Goal: Task Accomplishment & Management: Manage account settings

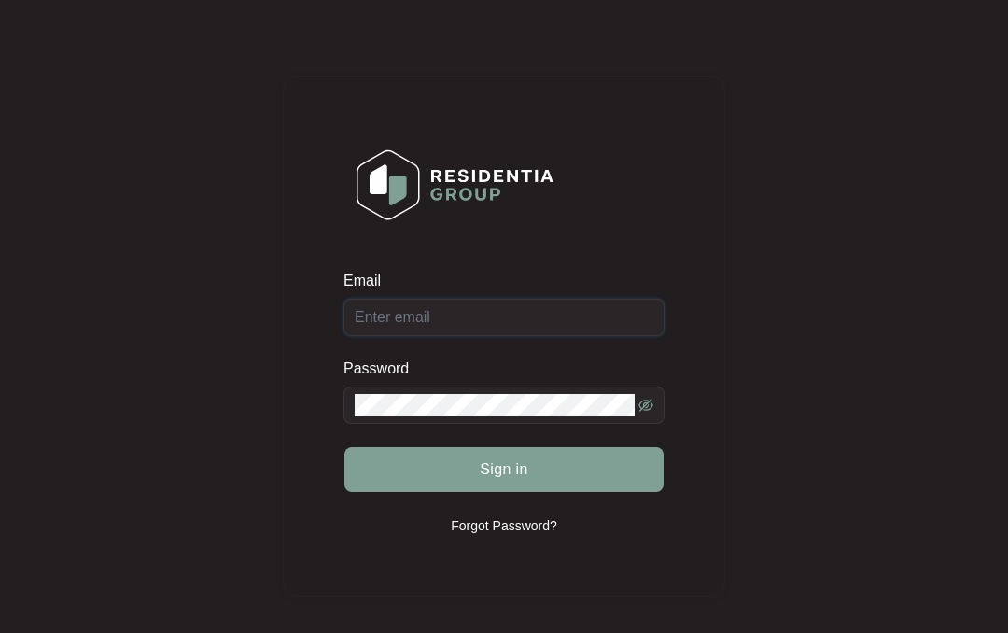
click at [563, 309] on input "Email" at bounding box center [503, 317] width 321 height 37
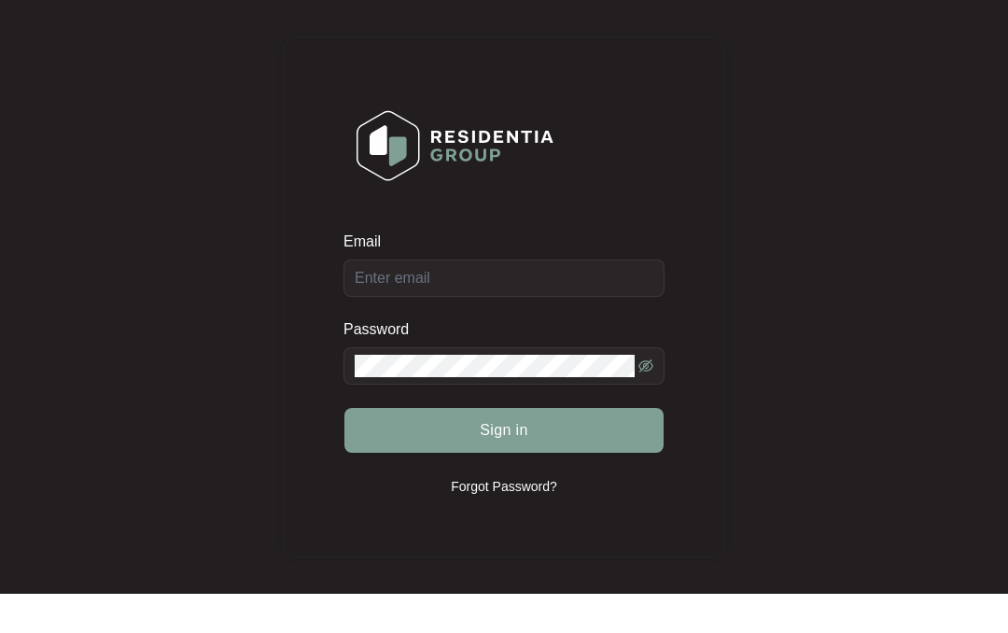
scroll to position [39, 0]
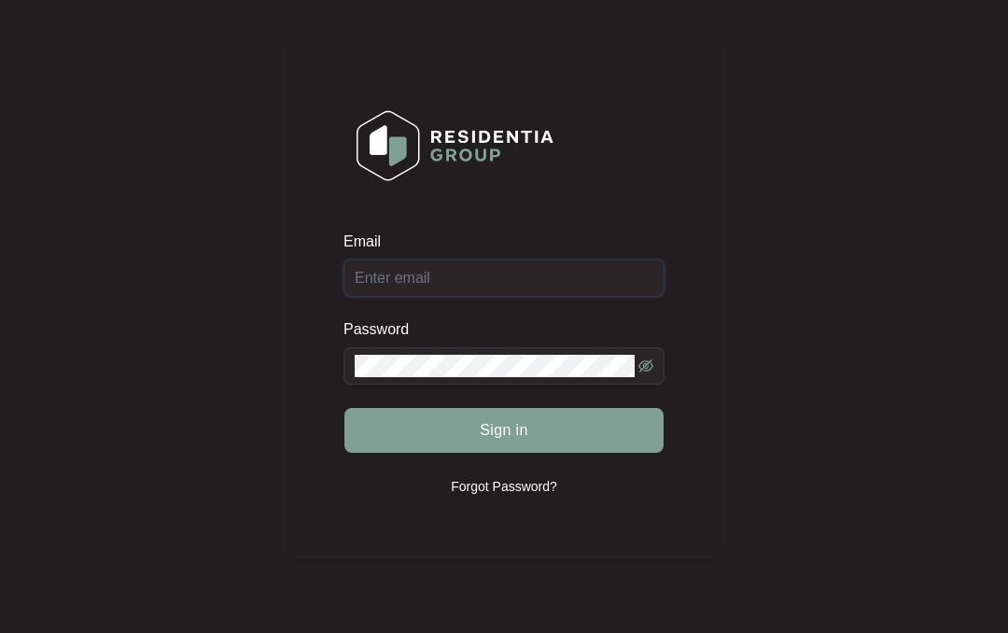
click at [514, 287] on input "Email" at bounding box center [503, 277] width 321 height 37
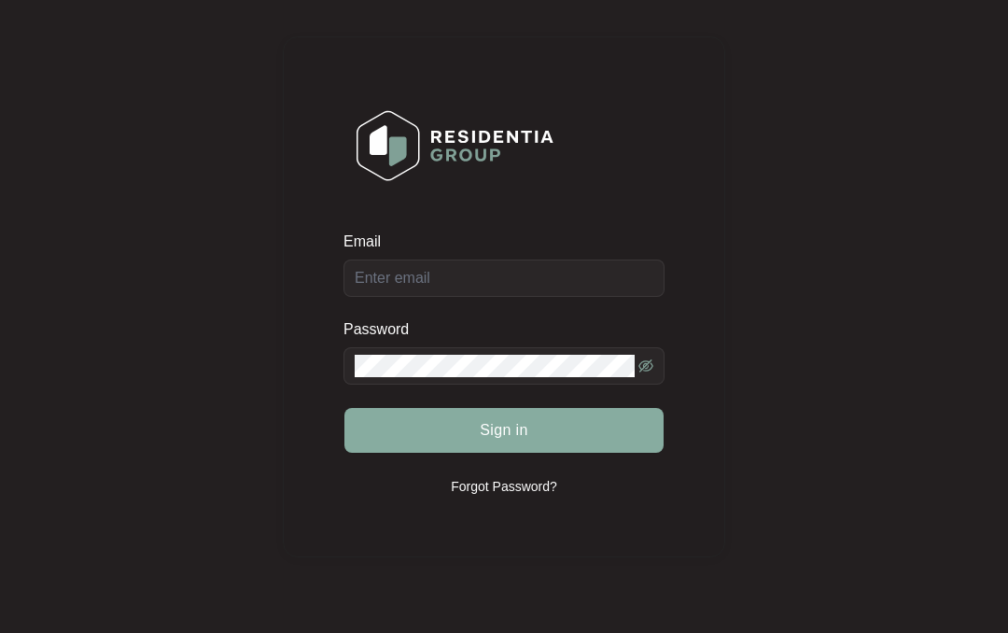
click at [576, 442] on button "Sign in" at bounding box center [503, 430] width 319 height 45
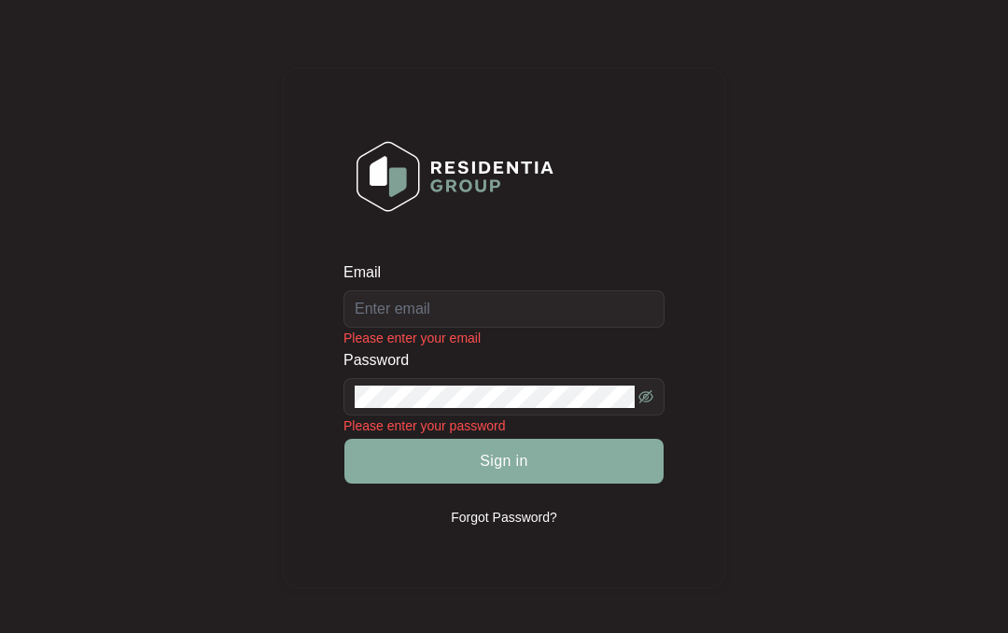
scroll to position [0, 0]
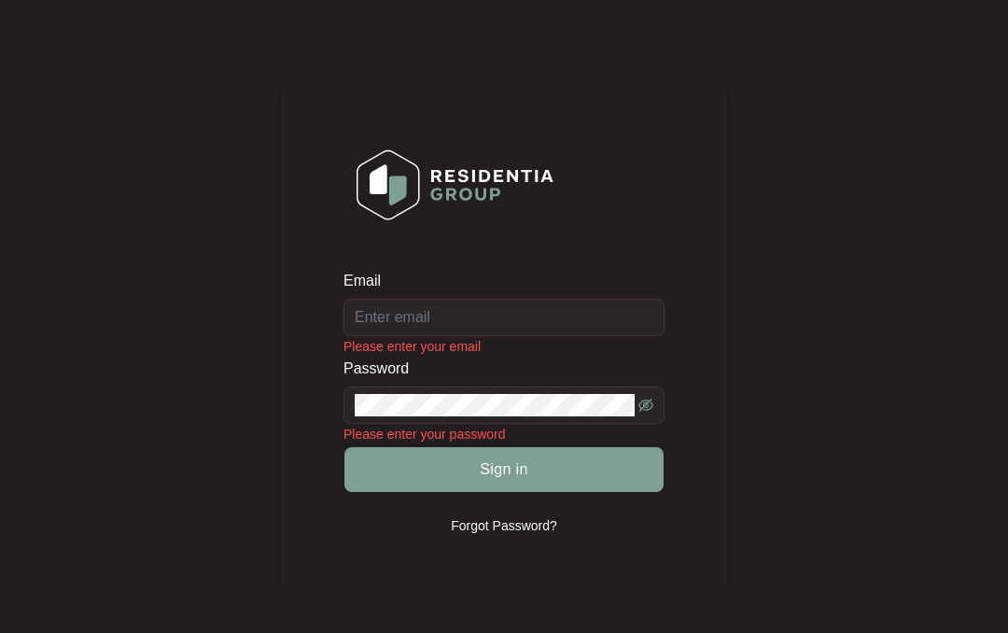
click at [538, 313] on input "Email" at bounding box center [503, 317] width 321 height 37
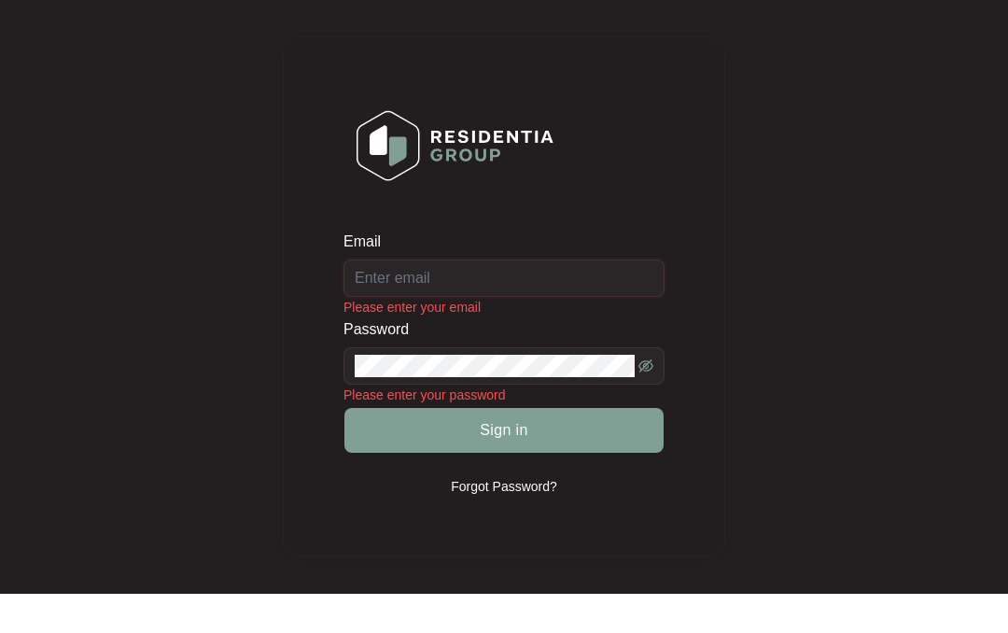
type input "[EMAIL_ADDRESS][DOMAIN_NAME]"
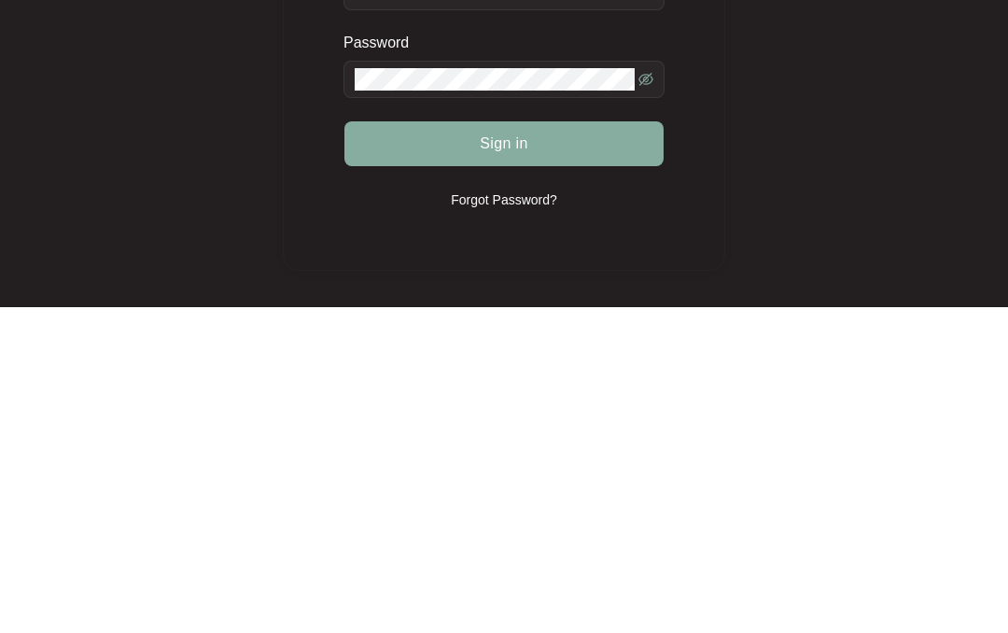
click at [553, 447] on button "Sign in" at bounding box center [503, 469] width 319 height 45
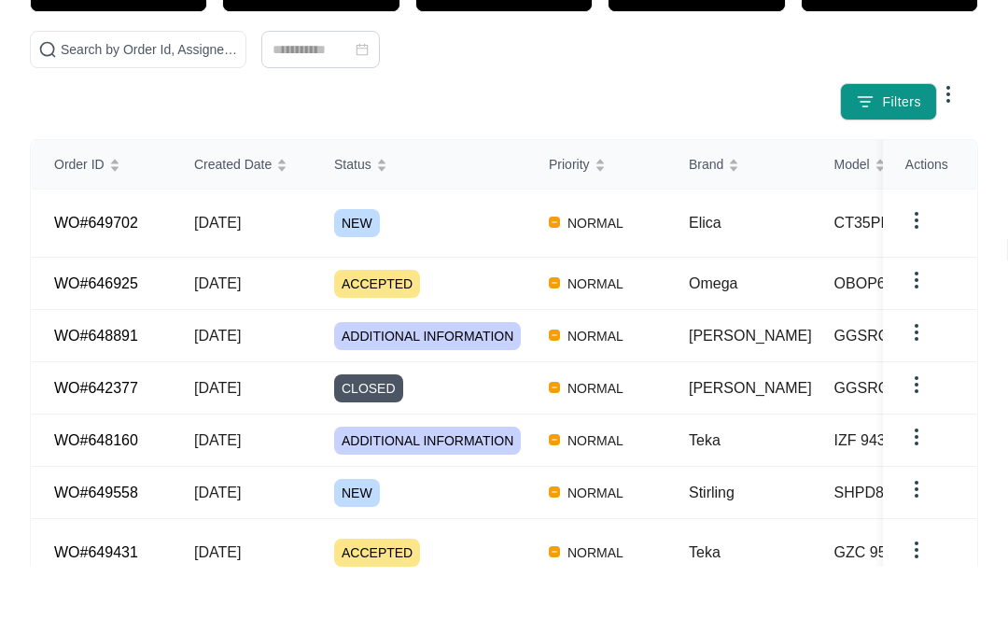
scroll to position [203, 0]
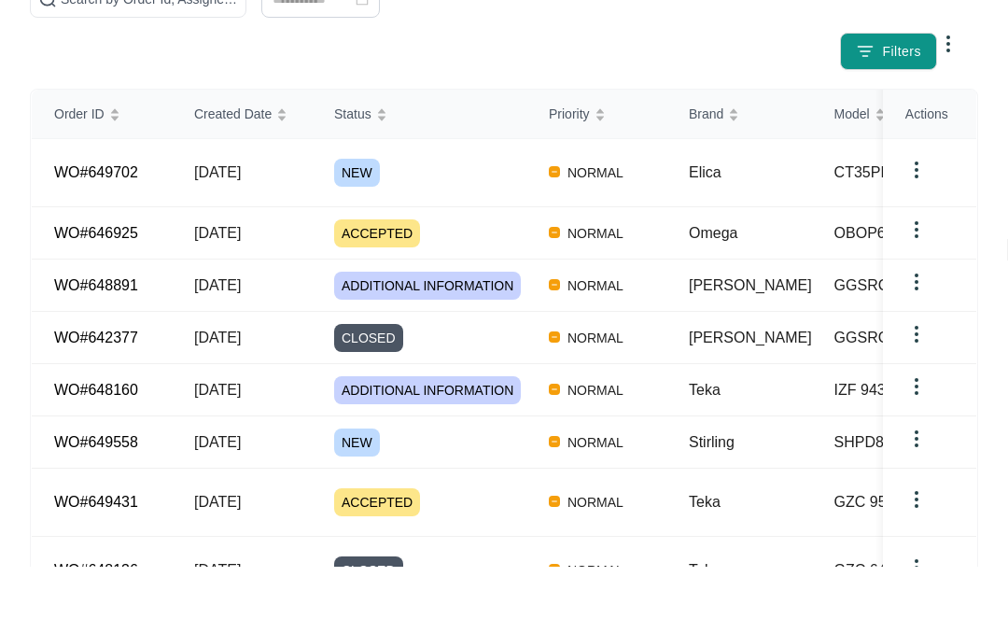
click at [145, 482] on td "WO#649558" at bounding box center [102, 508] width 140 height 52
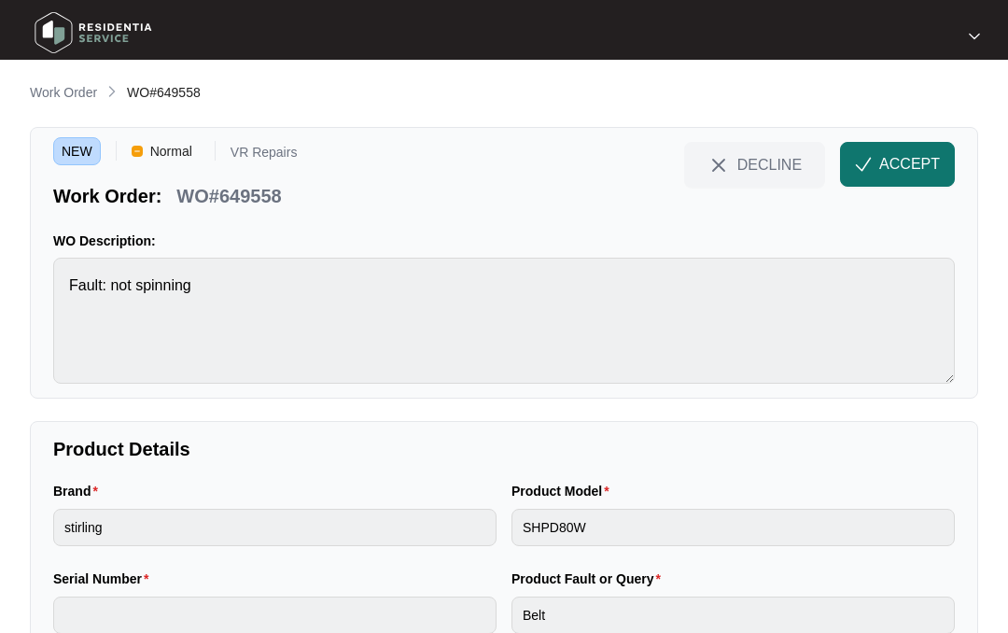
click at [909, 160] on span "ACCEPT" at bounding box center [909, 164] width 61 height 22
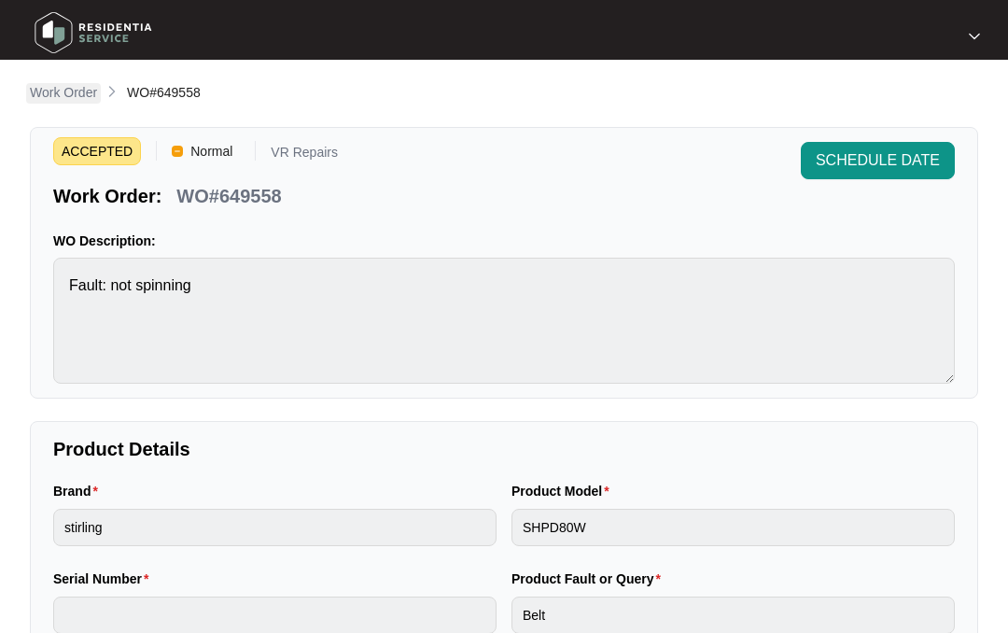
click at [61, 91] on p "Work Order" at bounding box center [63, 92] width 67 height 19
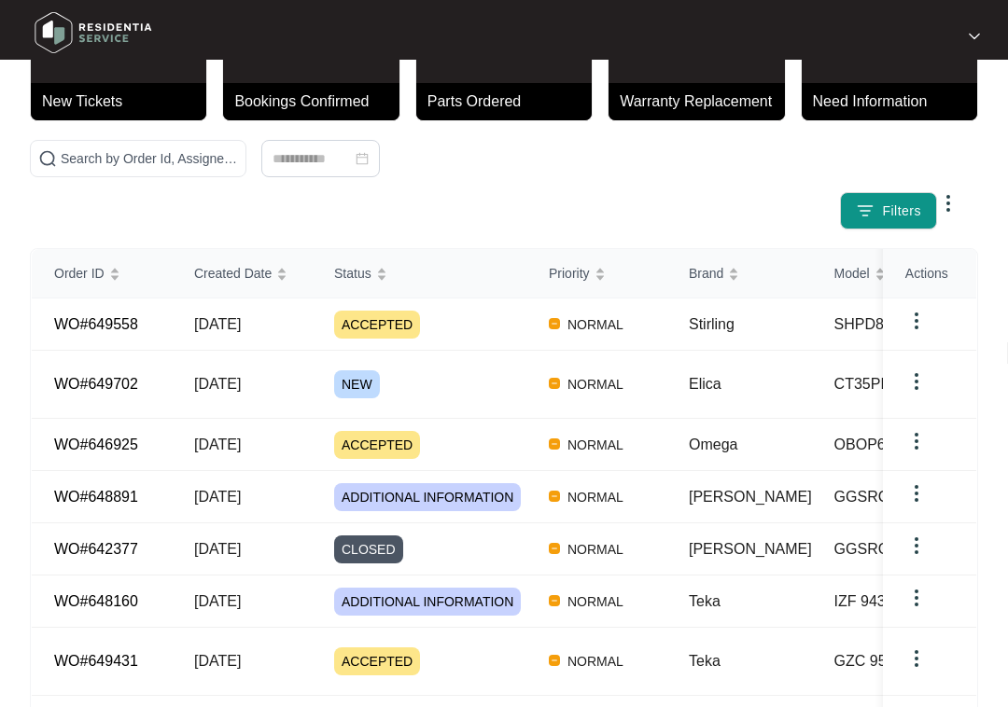
scroll to position [150, 0]
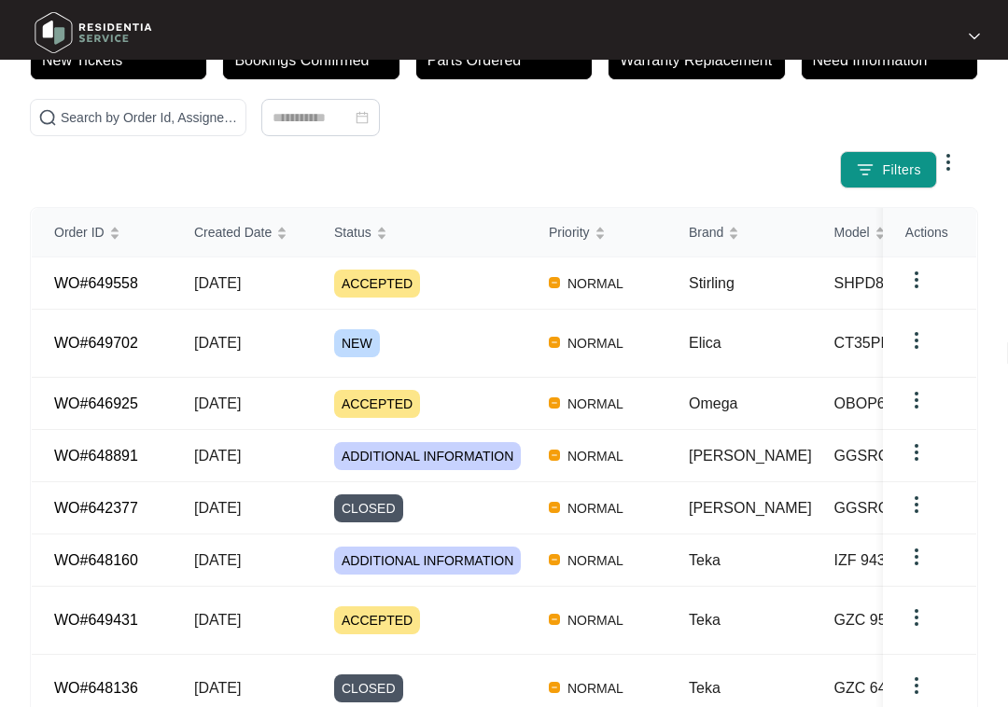
click at [116, 335] on link "WO#649702" at bounding box center [96, 343] width 84 height 16
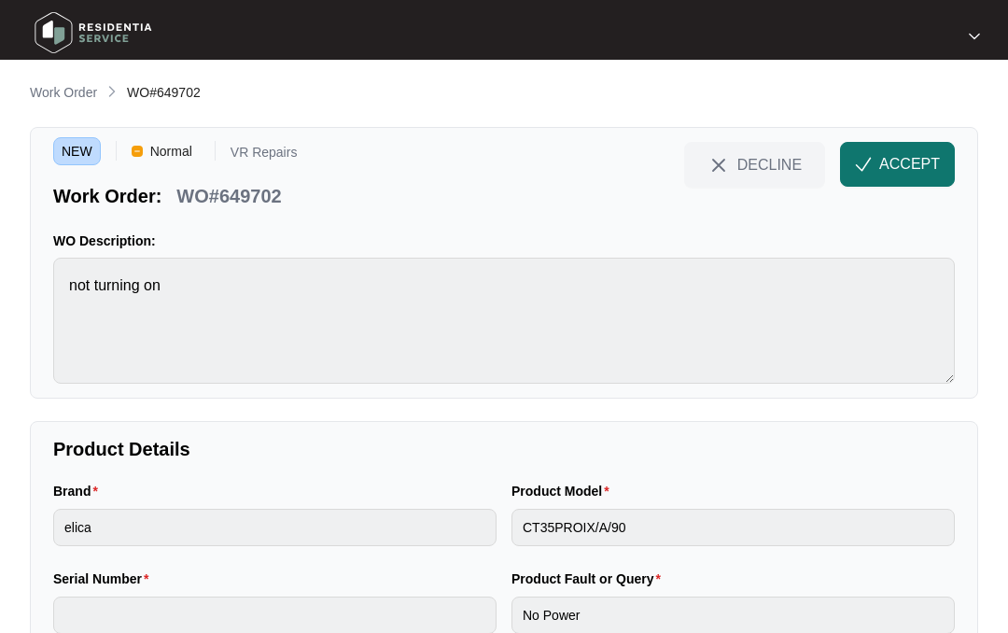
click at [903, 159] on span "ACCEPT" at bounding box center [909, 164] width 61 height 22
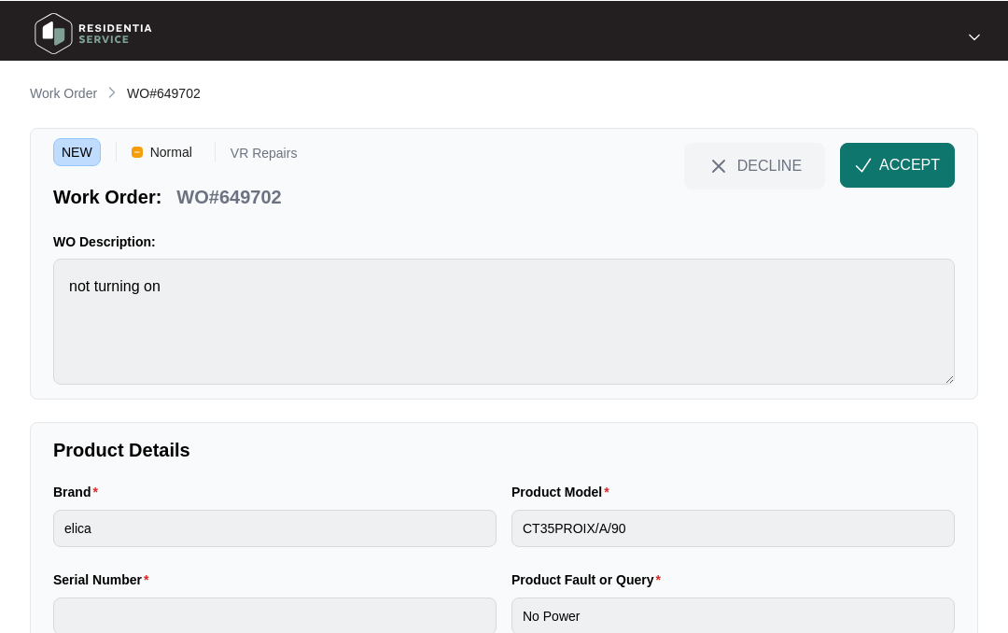
click at [910, 161] on span "ACCEPT" at bounding box center [909, 164] width 61 height 22
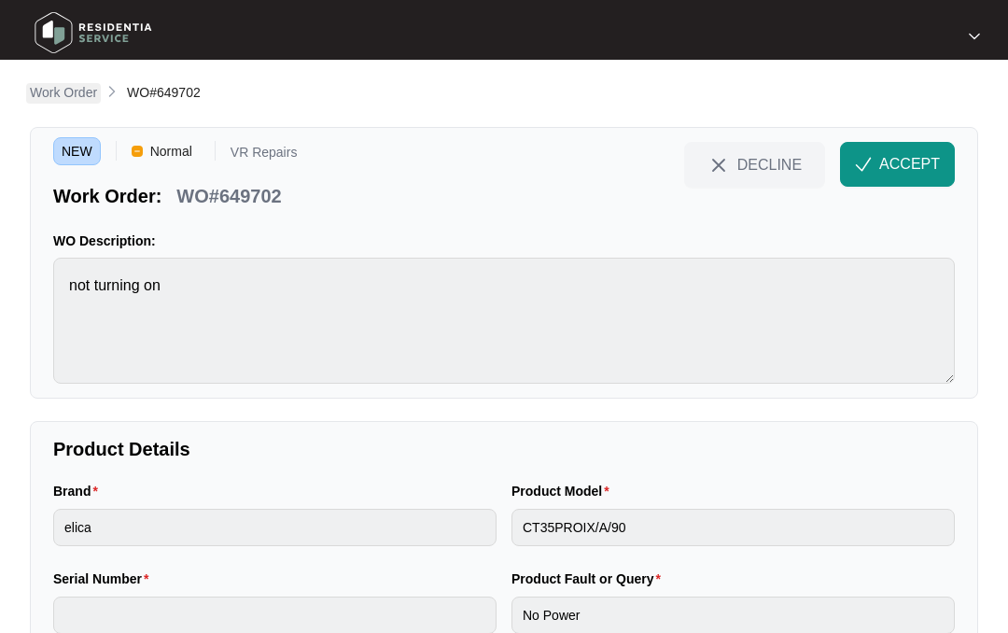
click at [68, 91] on p "Work Order" at bounding box center [63, 92] width 67 height 19
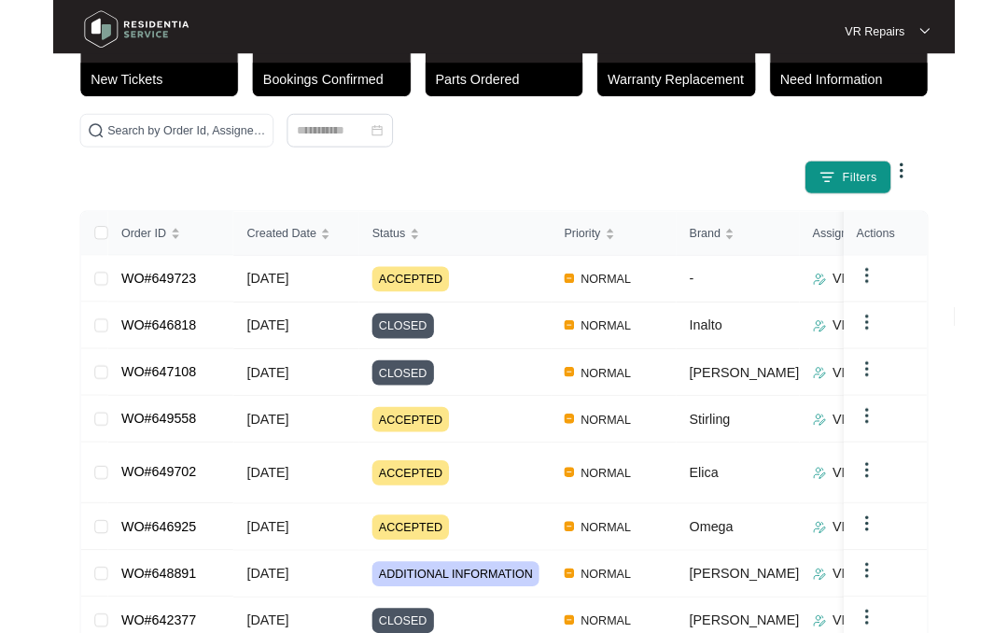
scroll to position [195, 0]
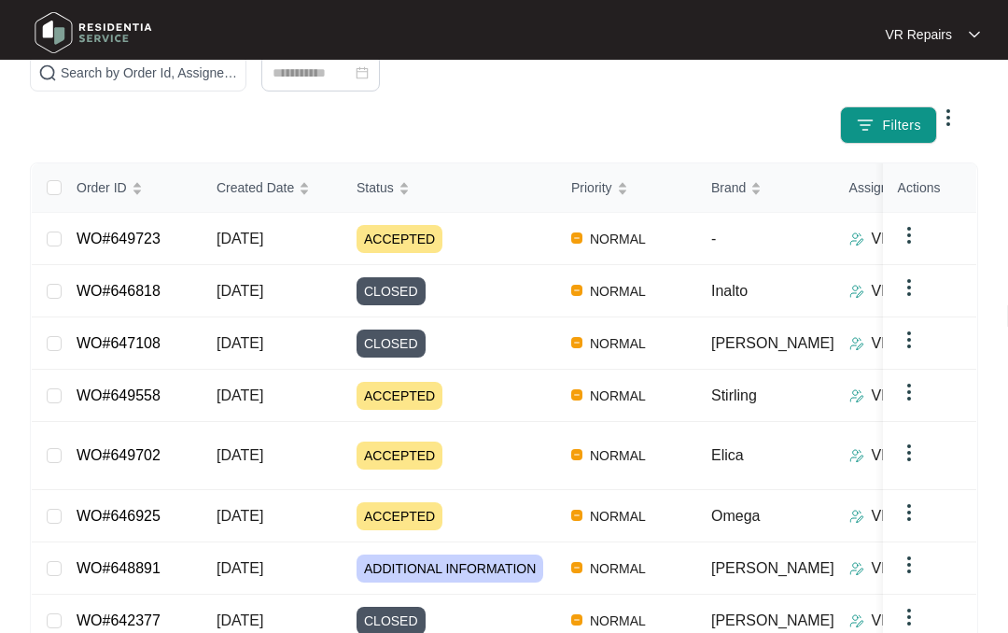
click at [161, 236] on link "WO#649723" at bounding box center [119, 239] width 84 height 16
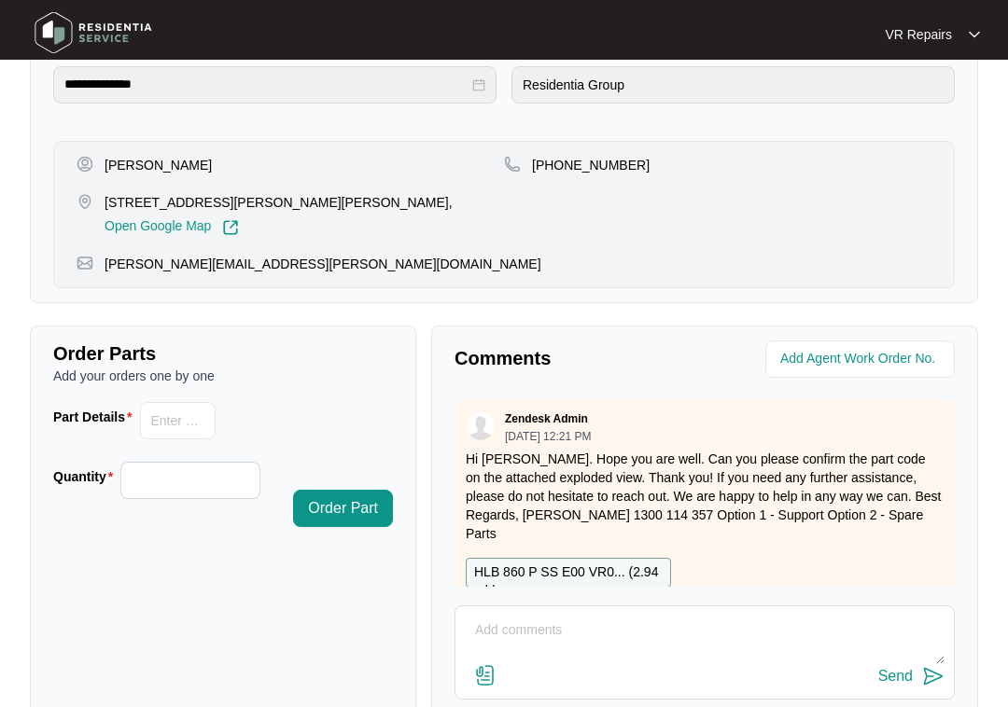
scroll to position [628, 0]
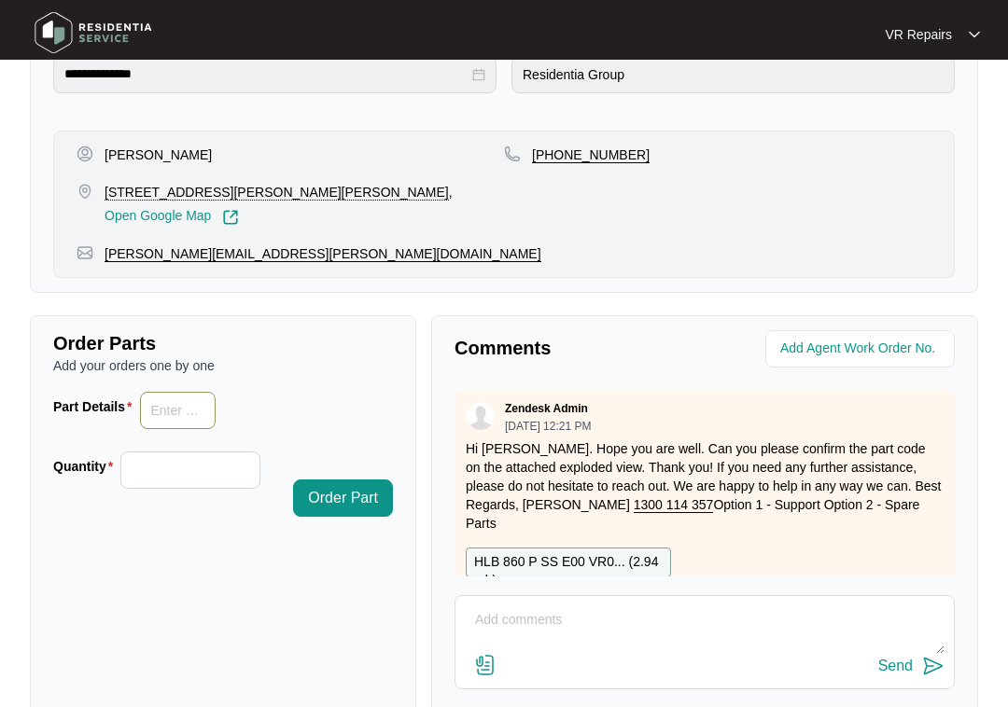
click at [191, 417] on input "Part Details" at bounding box center [178, 410] width 77 height 37
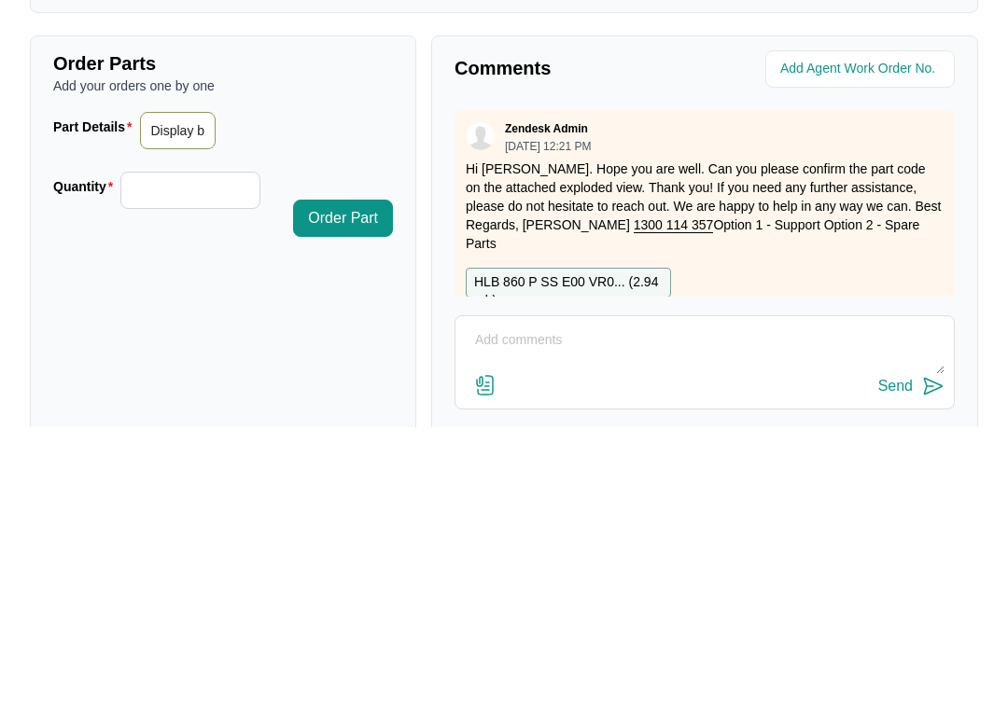
scroll to position [683, 0]
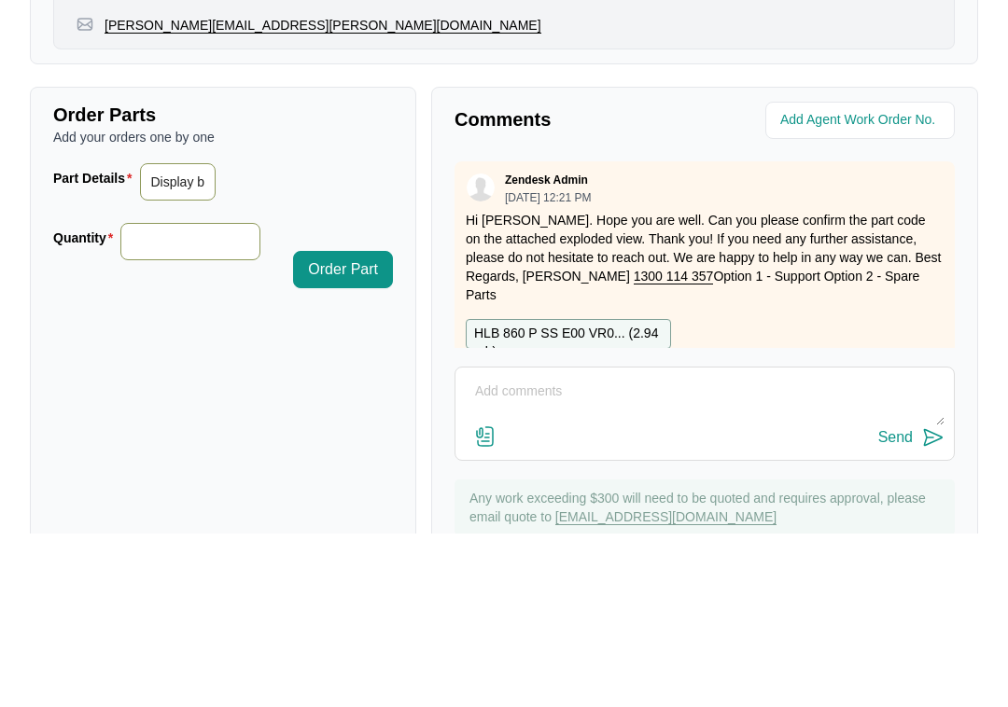
type input "Display board 8334 0700"
click at [159, 398] on input "Quantity" at bounding box center [189, 415] width 137 height 35
type input "*"
click at [355, 387] on span "Order Part" at bounding box center [343, 398] width 70 height 22
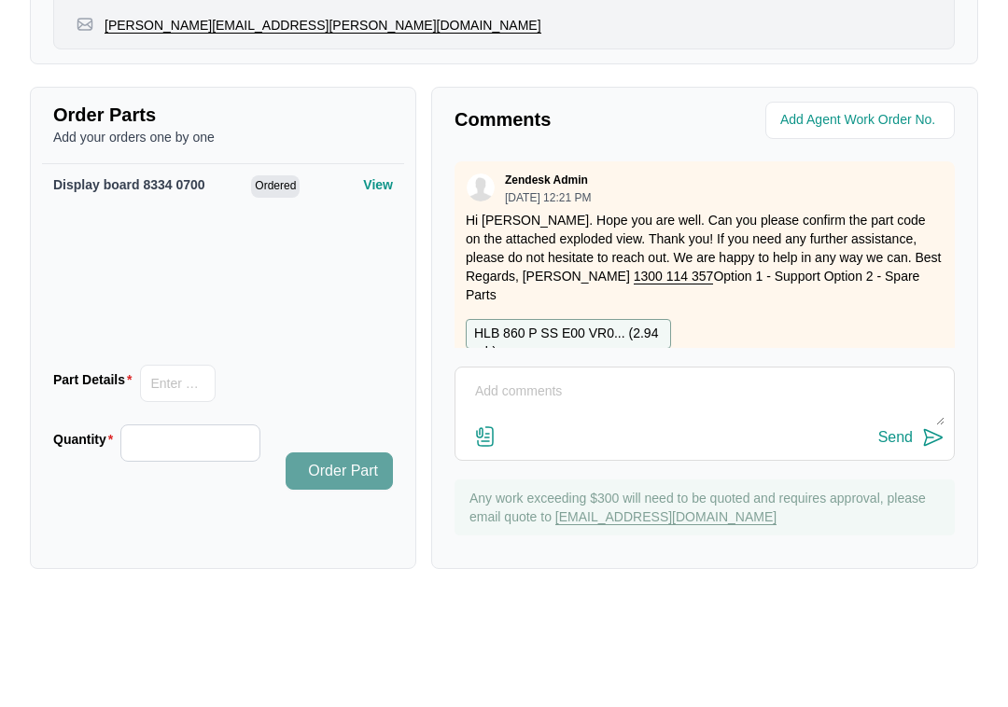
scroll to position [749, 0]
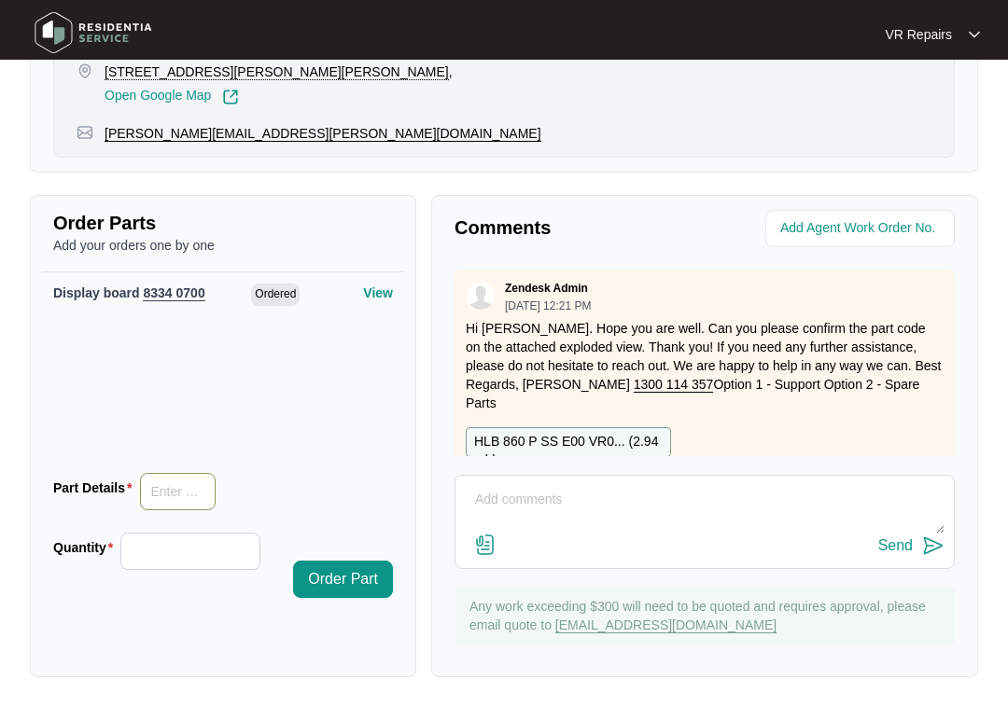
click at [184, 476] on input "Part Details" at bounding box center [178, 491] width 77 height 37
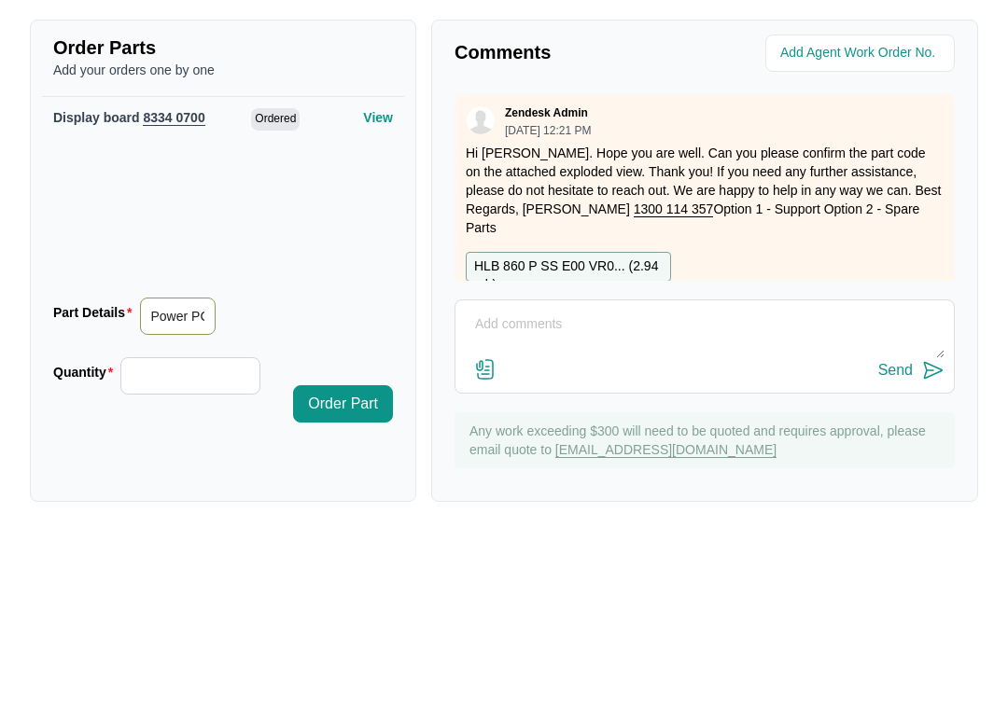
type input "Power PCB, 8334 0704"
click at [182, 534] on input "Quantity" at bounding box center [189, 551] width 137 height 35
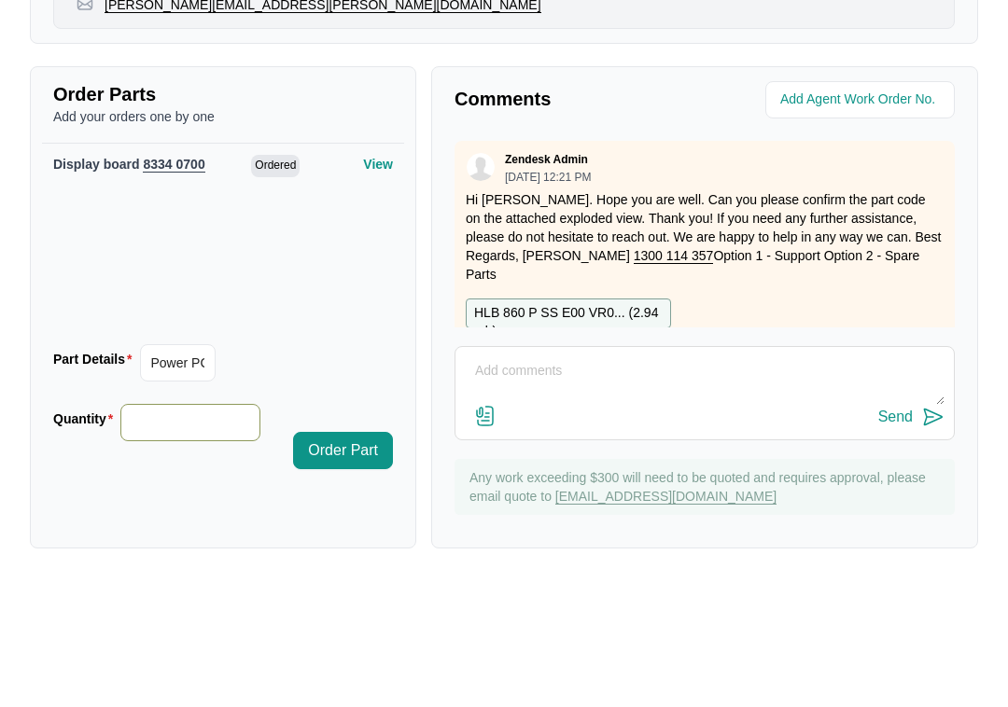
type input "*"
click at [363, 568] on span "Order Part" at bounding box center [343, 579] width 70 height 22
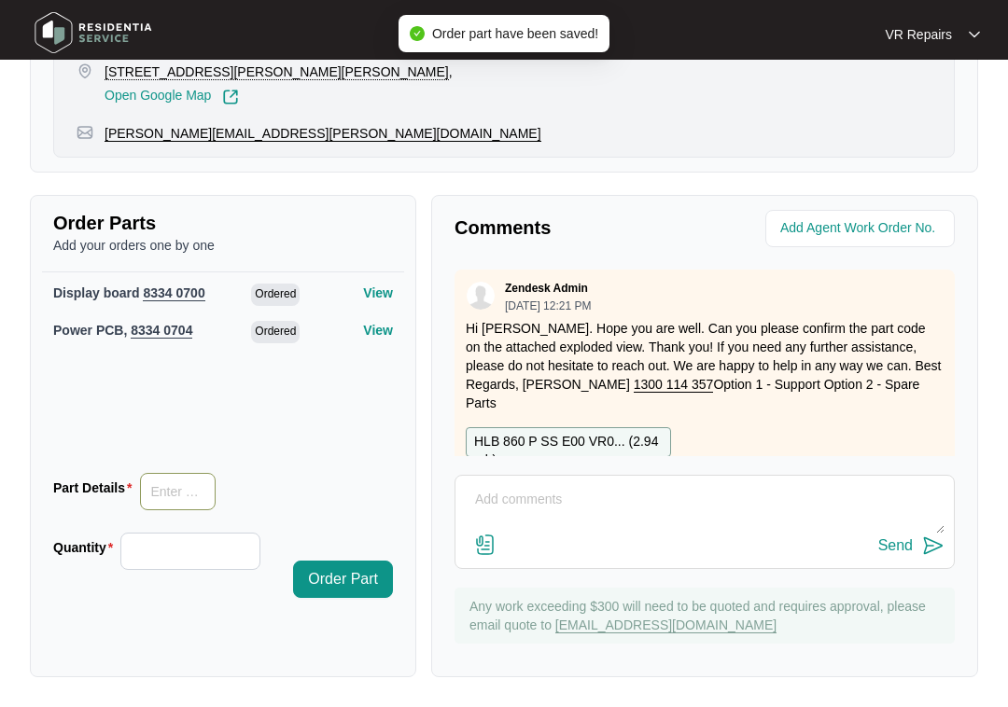
click at [186, 494] on input "Part Details" at bounding box center [178, 491] width 77 height 37
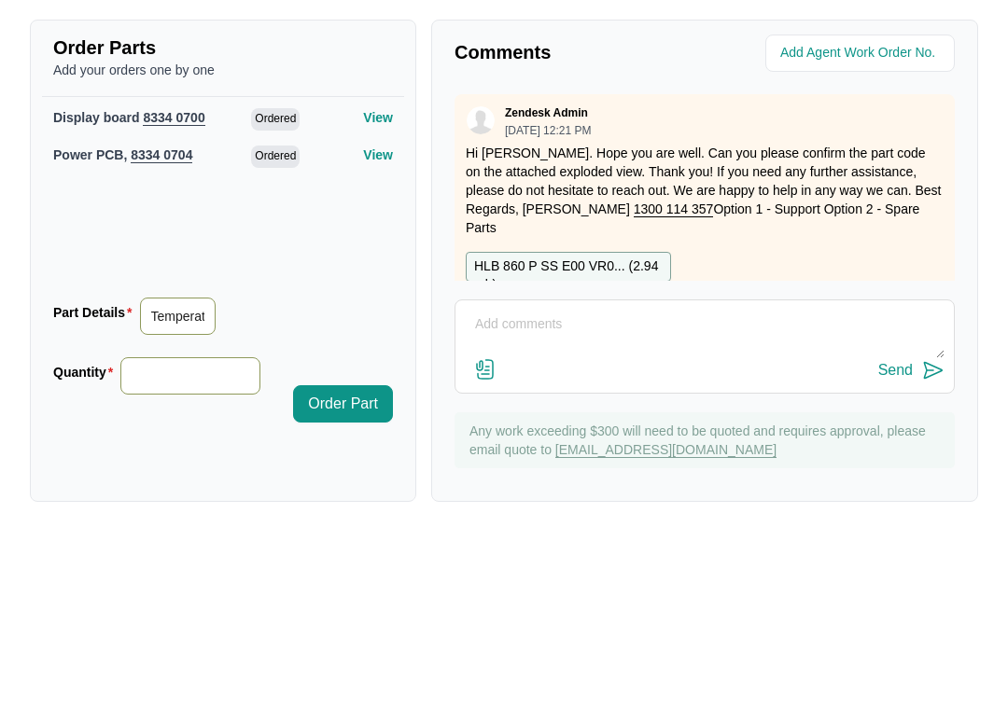
type input "Temperature probe, 8314 0715"
click at [231, 534] on input "Quantity" at bounding box center [189, 551] width 137 height 35
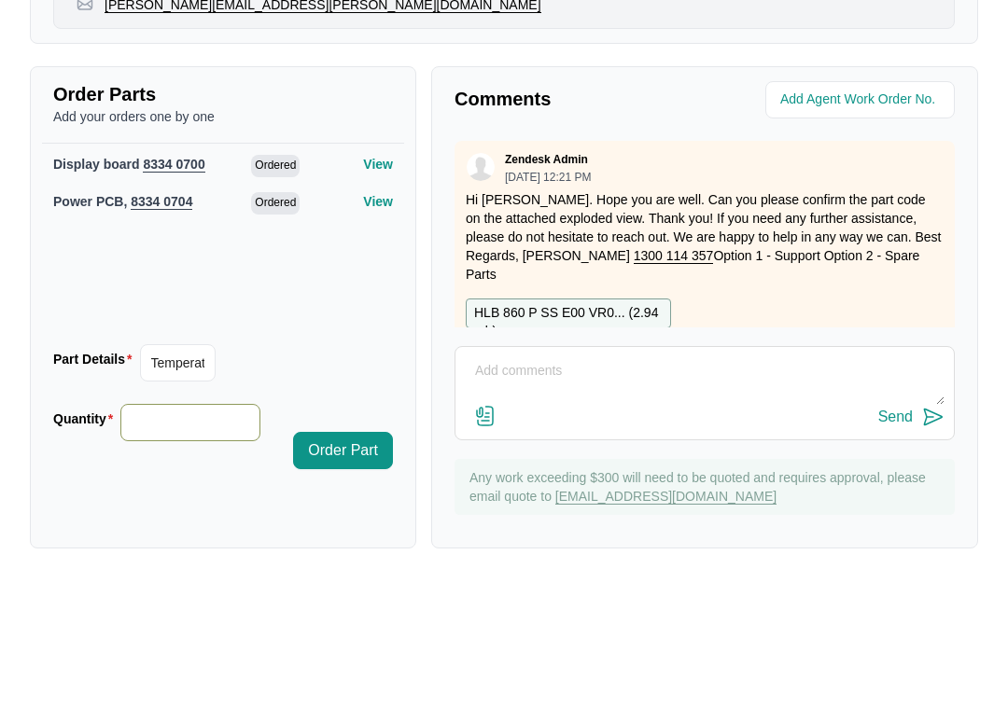
type input "*"
click at [366, 568] on span "Order Part" at bounding box center [343, 579] width 70 height 22
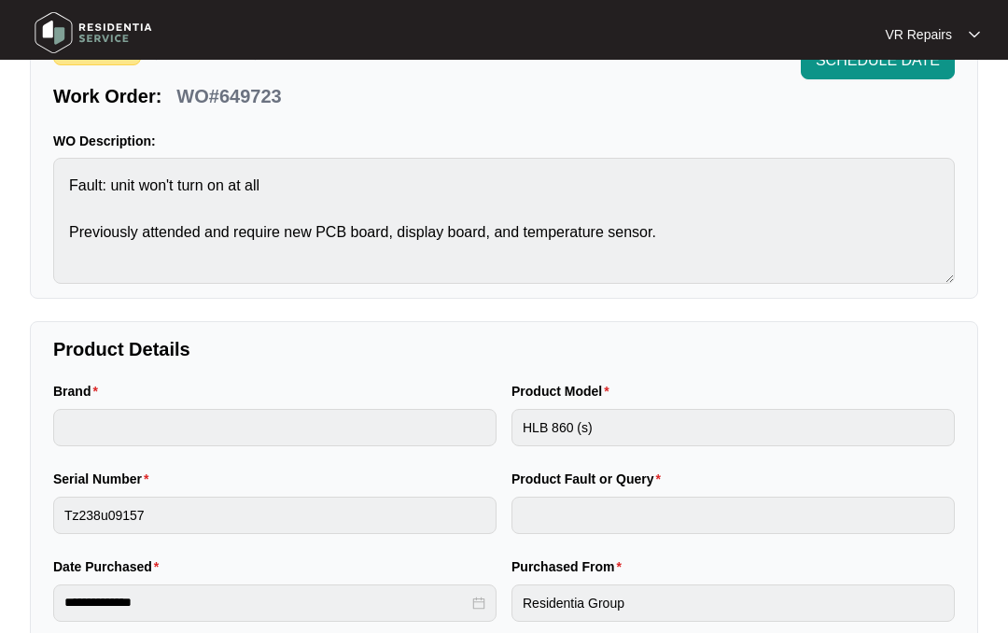
scroll to position [0, 0]
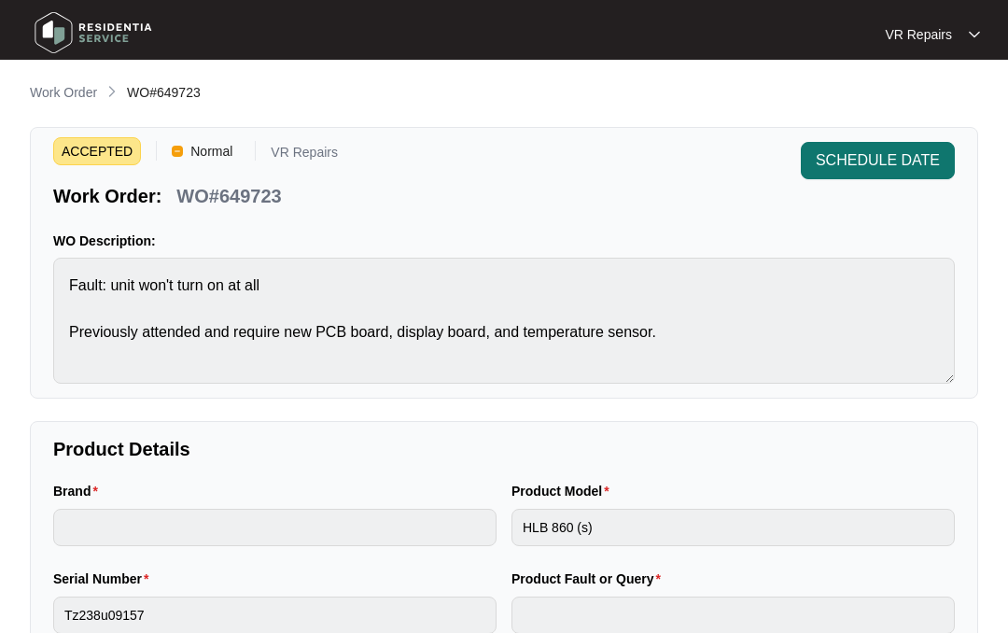
click at [872, 155] on span "SCHEDULE DATE" at bounding box center [878, 160] width 124 height 22
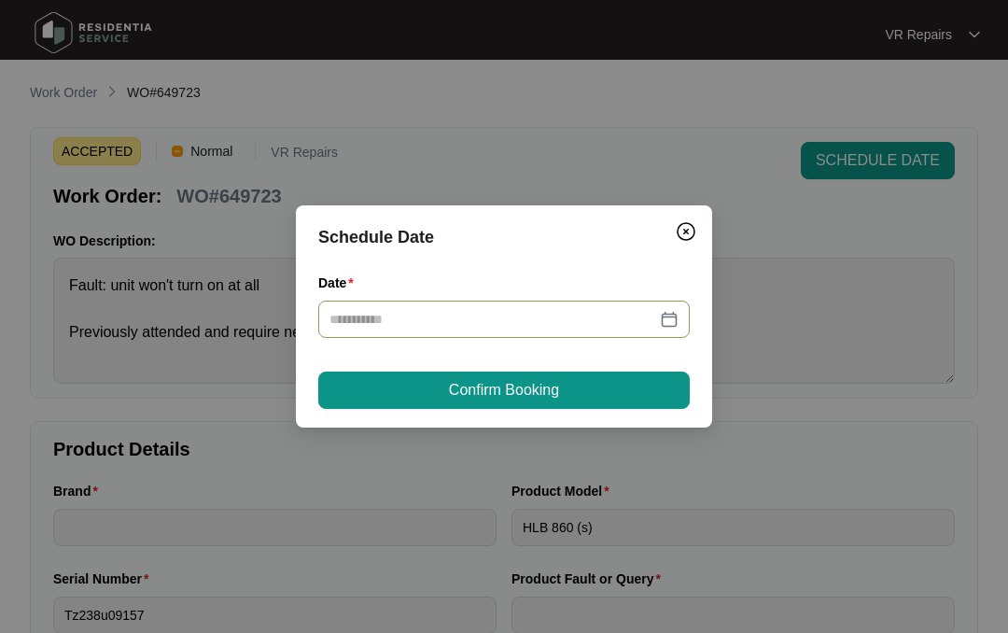
click at [683, 310] on div at bounding box center [503, 319] width 371 height 37
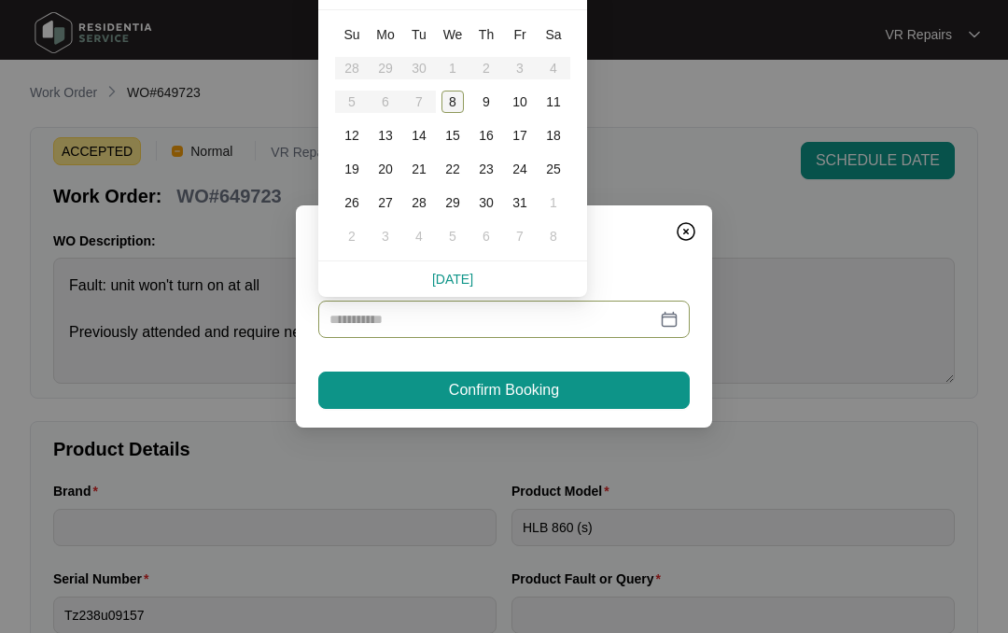
type input "**********"
click at [455, 99] on div "8" at bounding box center [452, 102] width 22 height 22
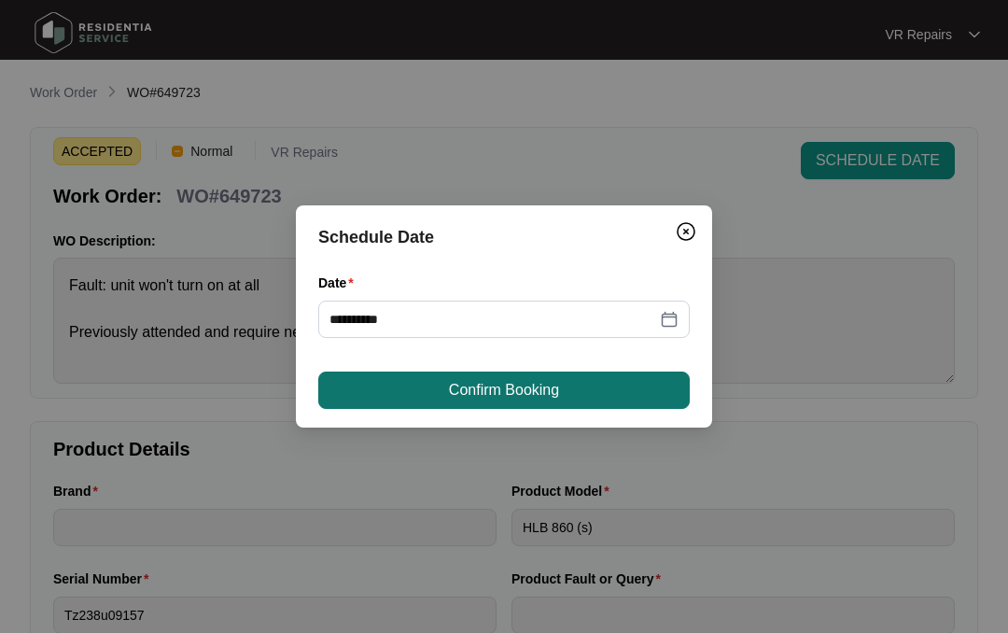
click at [577, 387] on button "Confirm Booking" at bounding box center [503, 389] width 371 height 37
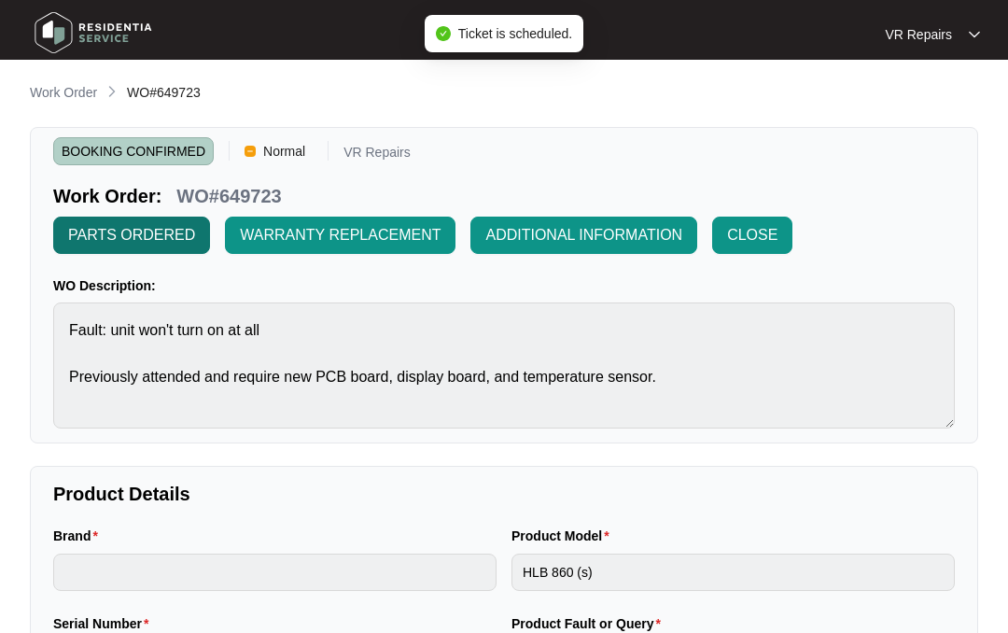
click at [177, 241] on span "PARTS ORDERED" at bounding box center [131, 235] width 127 height 22
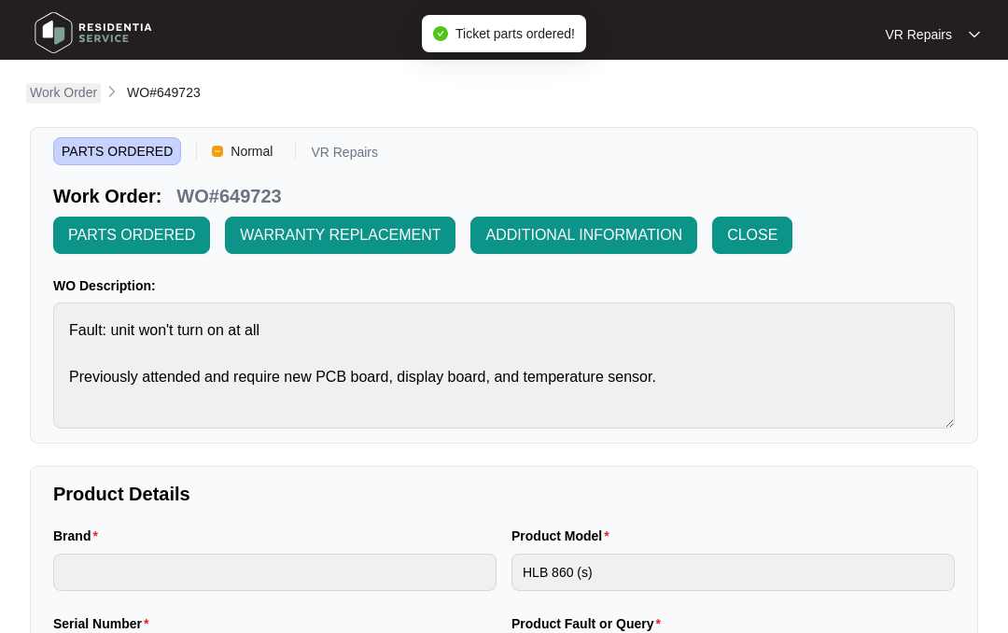
click at [75, 93] on p "Work Order" at bounding box center [63, 92] width 67 height 19
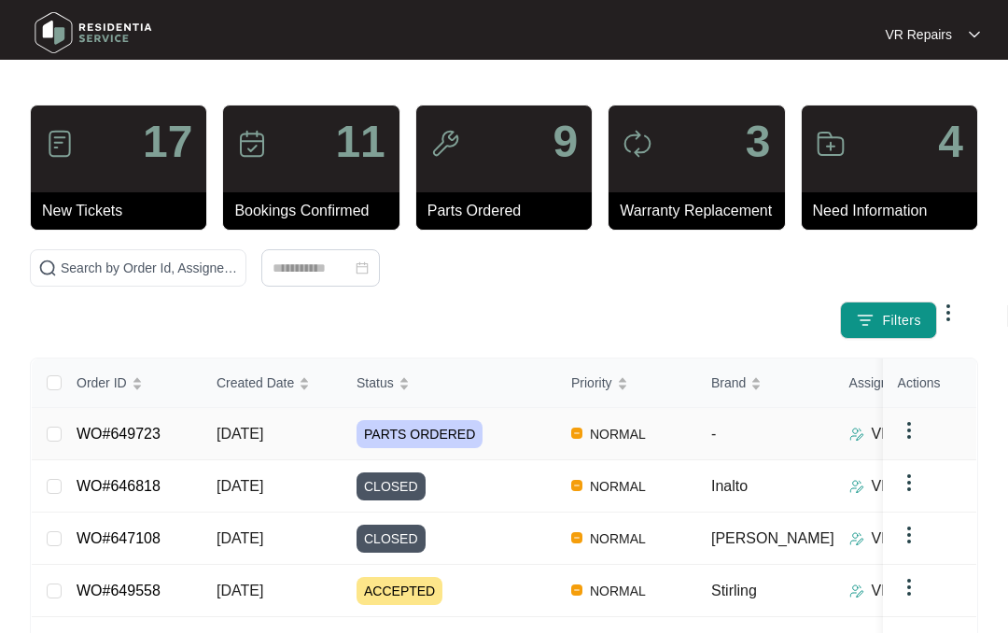
click at [168, 427] on td "WO#649723" at bounding box center [132, 434] width 140 height 52
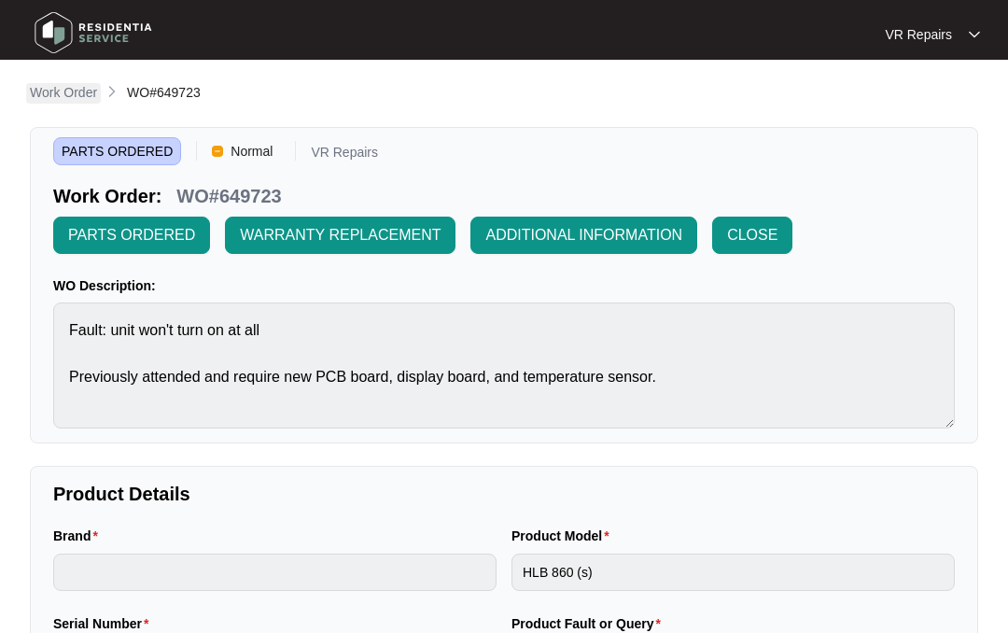
click at [58, 85] on p "Work Order" at bounding box center [63, 92] width 67 height 19
